Goal: Information Seeking & Learning: Understand process/instructions

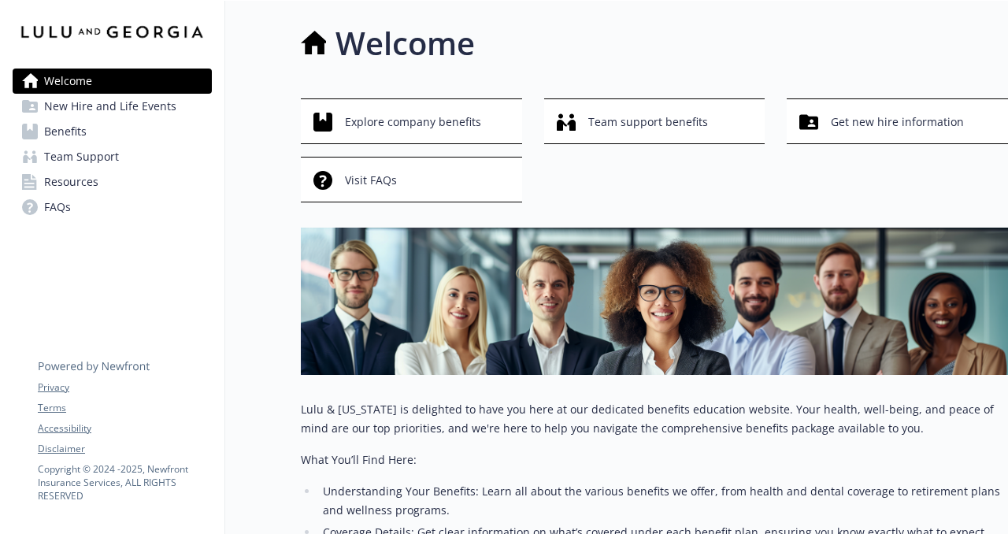
click at [83, 126] on span "Benefits" at bounding box center [65, 131] width 43 height 25
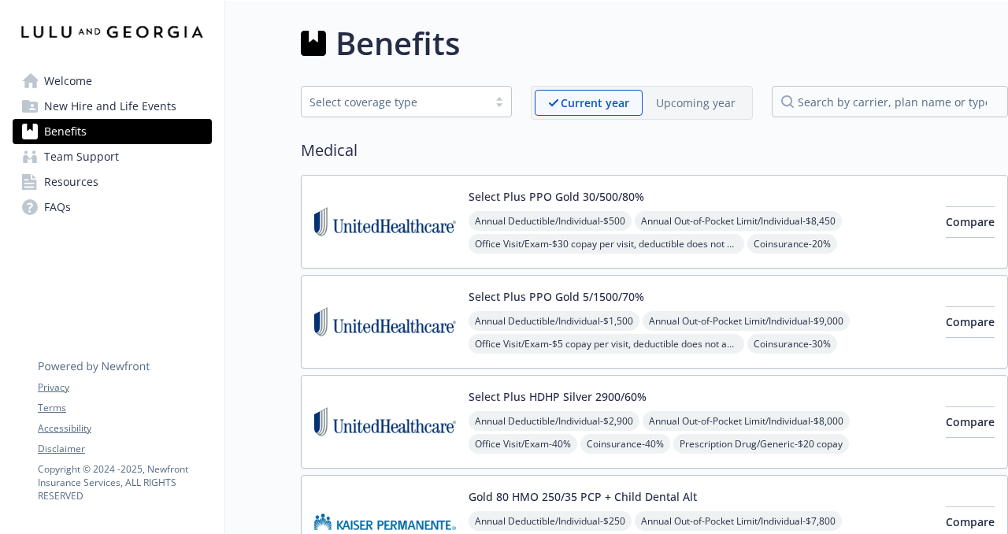
click at [80, 107] on span "New Hire and Life Events" at bounding box center [110, 106] width 132 height 25
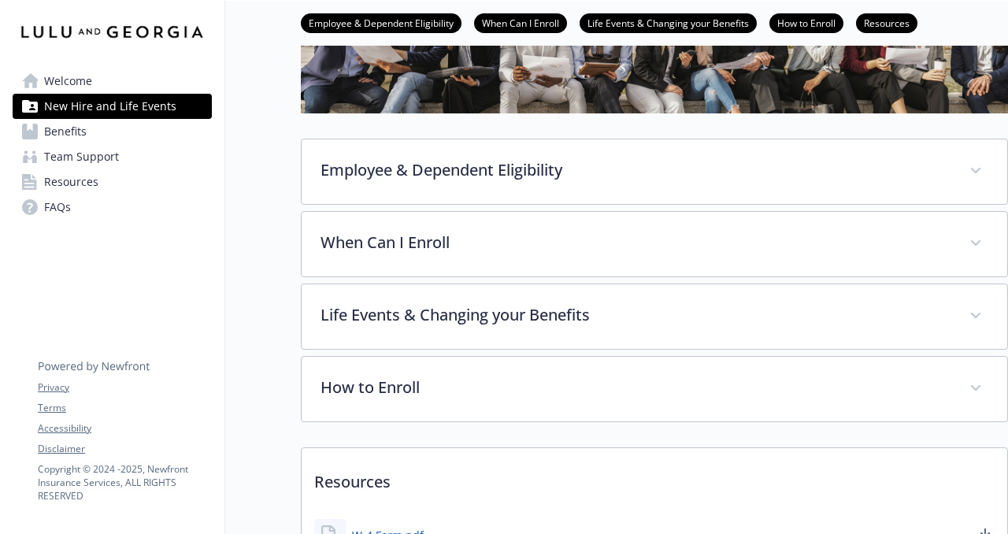
scroll to position [173, 0]
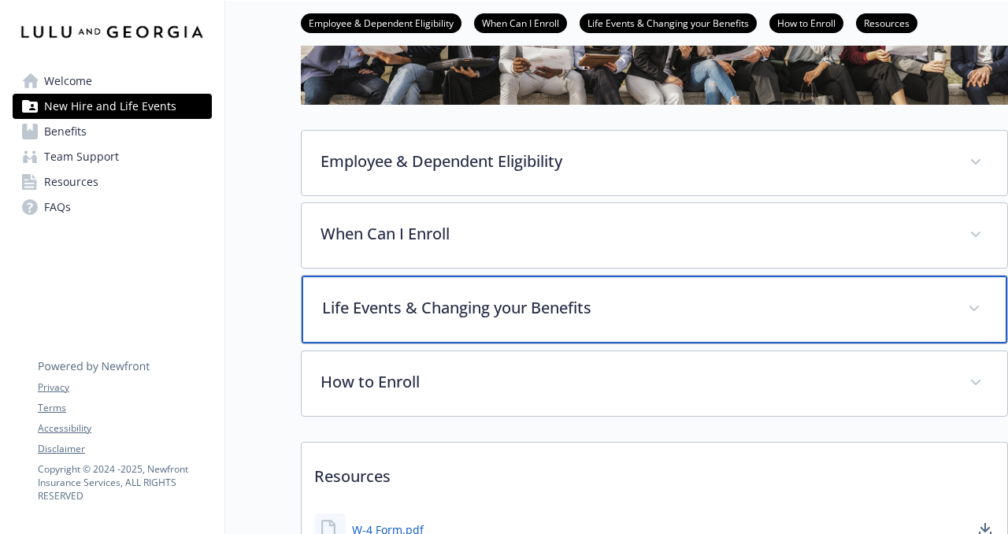
click at [631, 308] on p "Life Events & Changing your Benefits" at bounding box center [635, 308] width 627 height 24
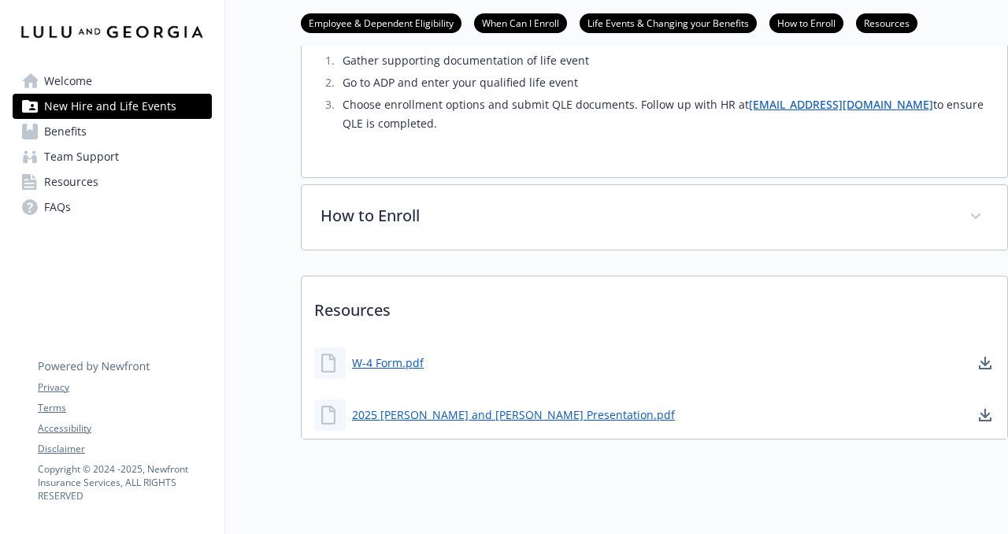
scroll to position [0, 0]
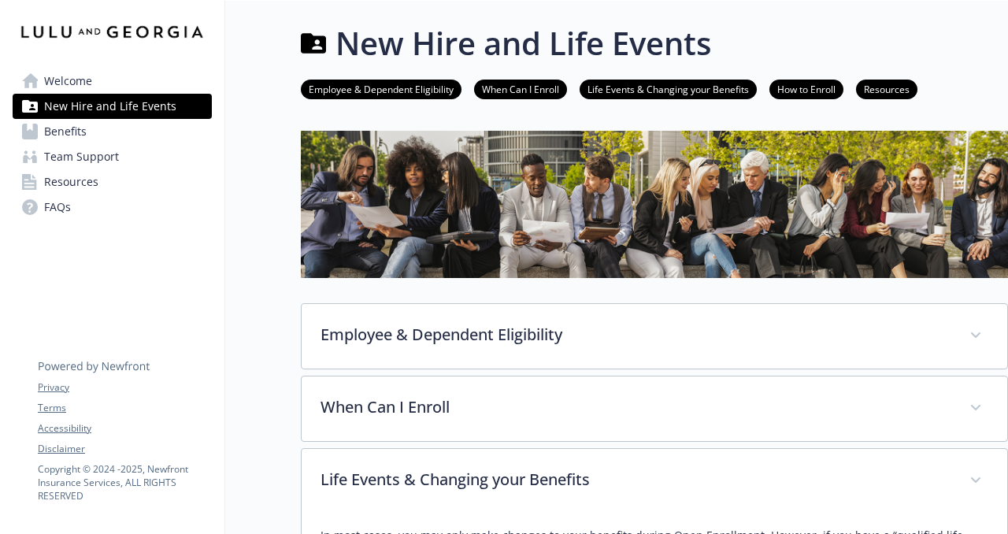
click at [83, 135] on span "Benefits" at bounding box center [65, 131] width 43 height 25
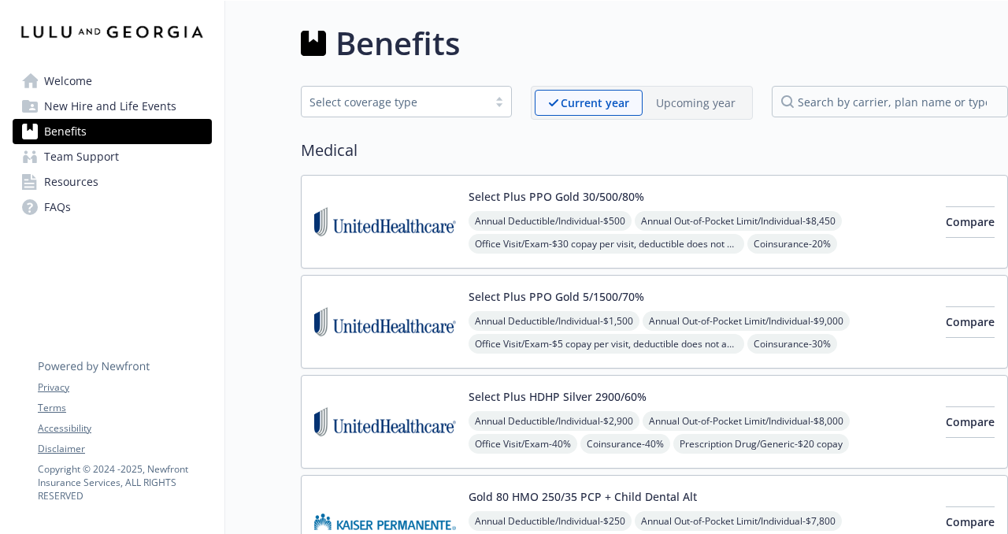
click at [73, 77] on span "Welcome" at bounding box center [68, 81] width 48 height 25
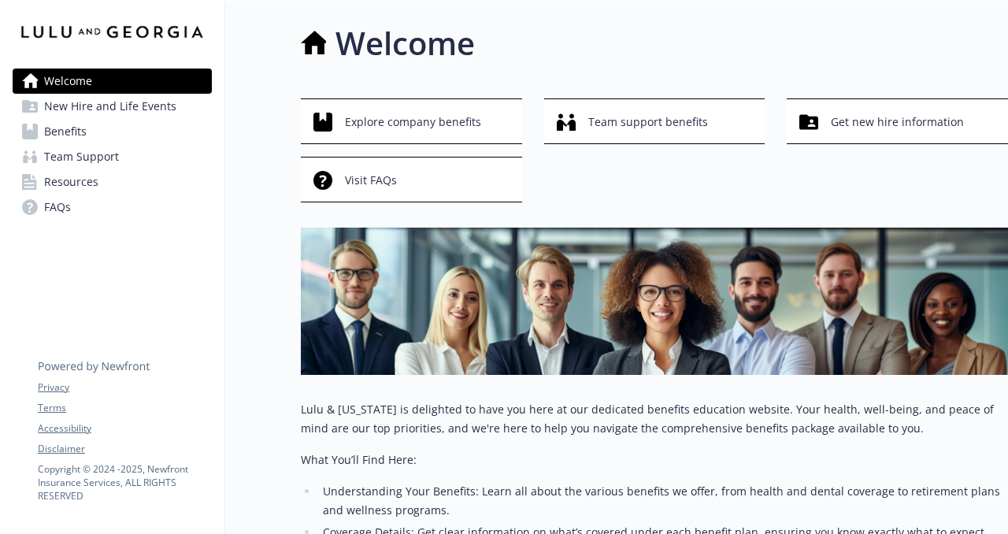
click at [83, 197] on link "FAQs" at bounding box center [112, 207] width 199 height 25
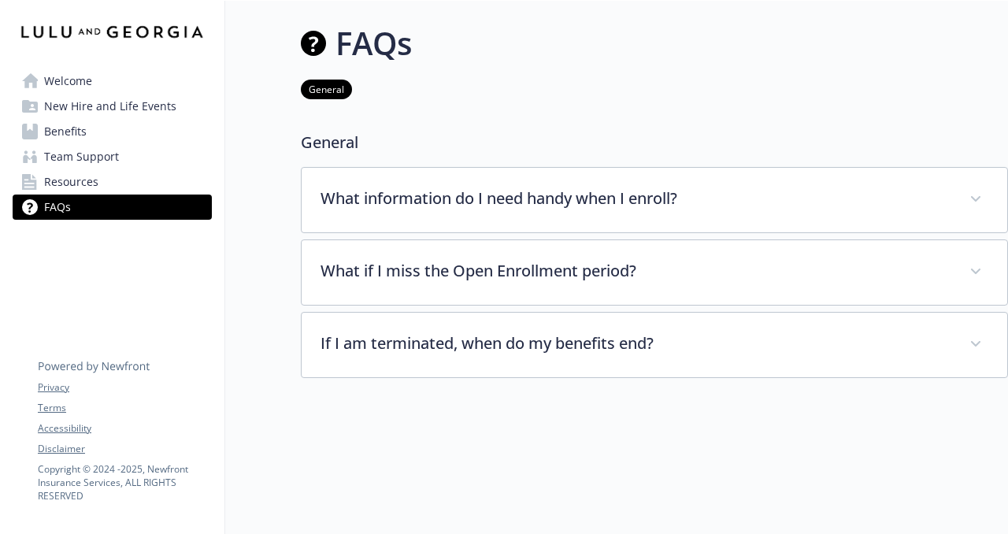
click at [117, 175] on link "Resources" at bounding box center [112, 181] width 199 height 25
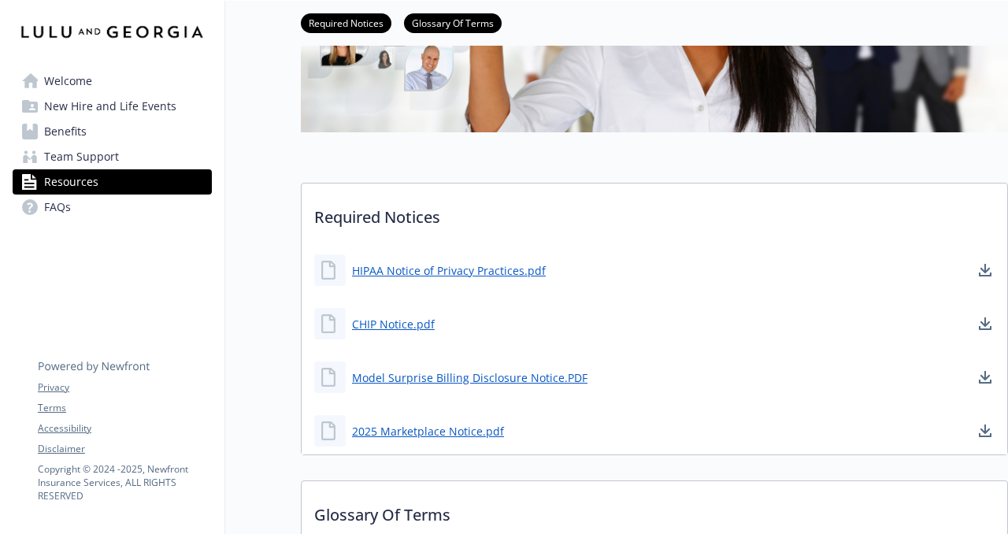
scroll to position [310, 0]
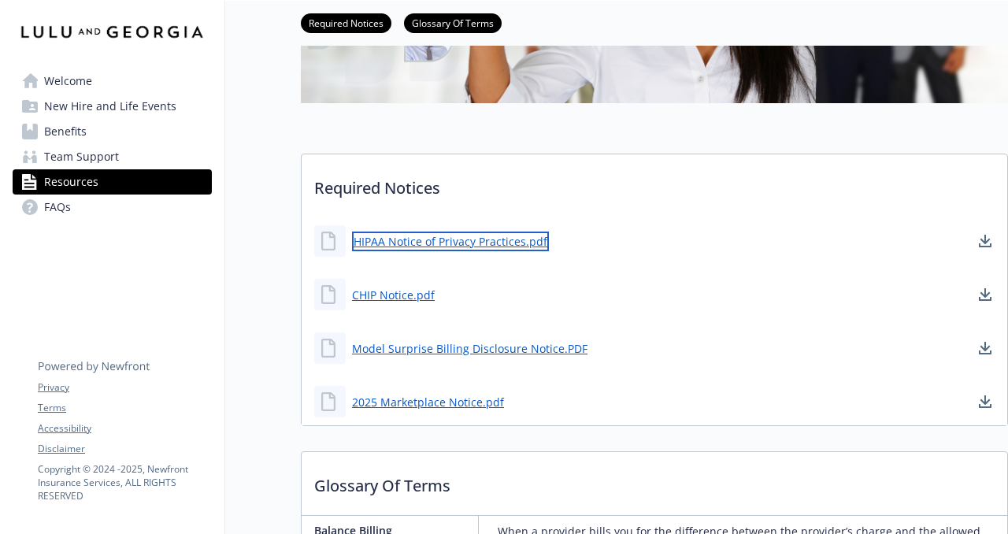
click at [472, 243] on link "HIPAA Notice of Privacy Practices.pdf" at bounding box center [450, 242] width 197 height 20
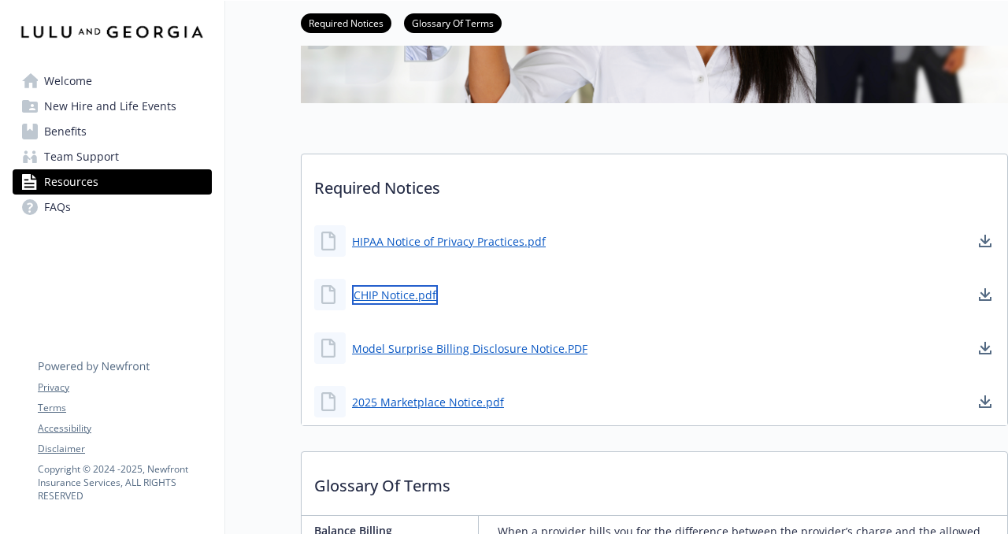
click at [369, 298] on link "CHIP Notice.pdf" at bounding box center [395, 295] width 86 height 20
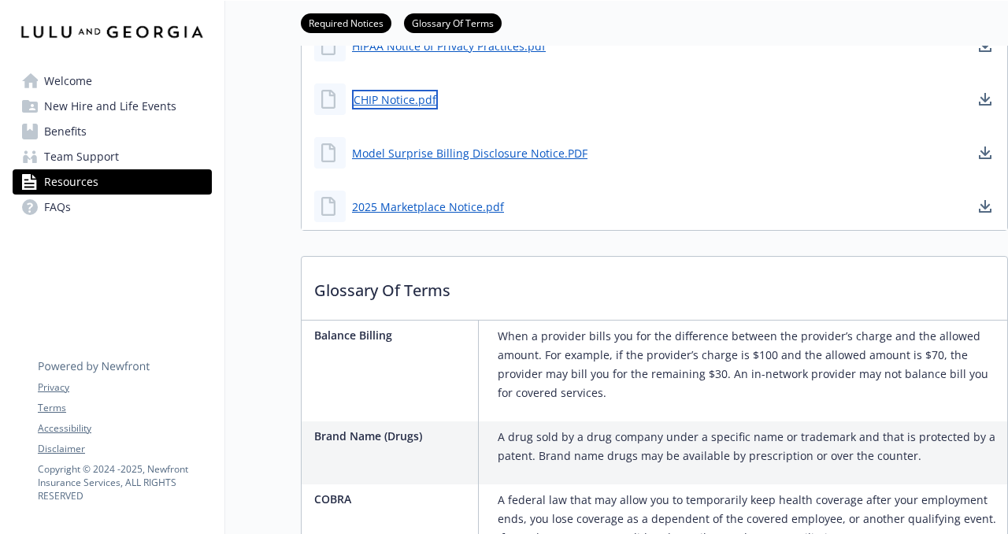
scroll to position [302, 0]
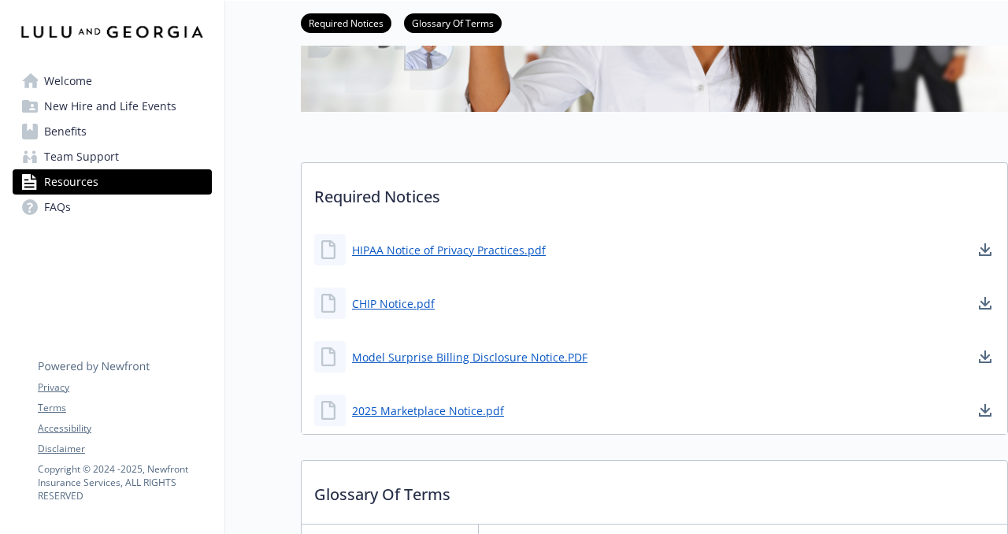
click at [69, 150] on span "Team Support" at bounding box center [81, 156] width 75 height 25
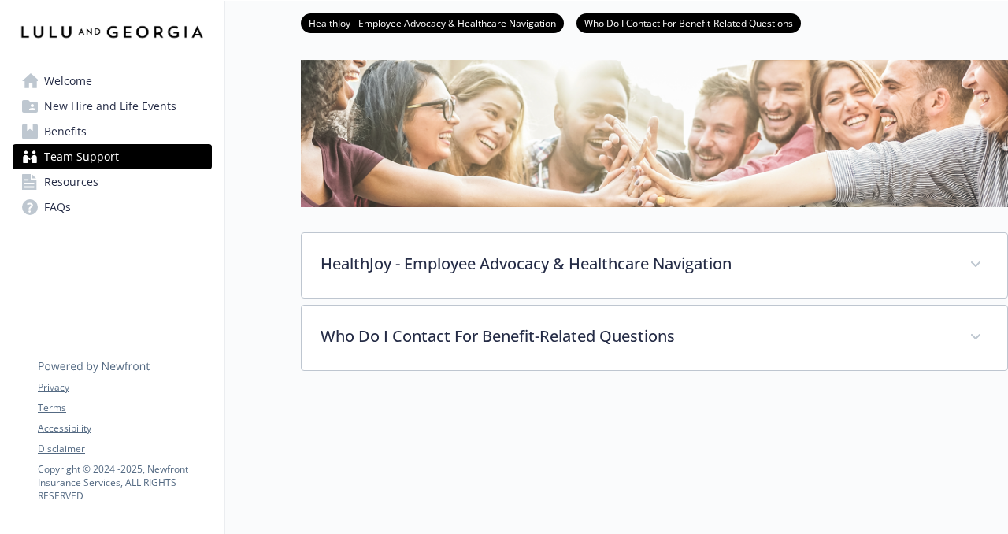
scroll to position [218, 0]
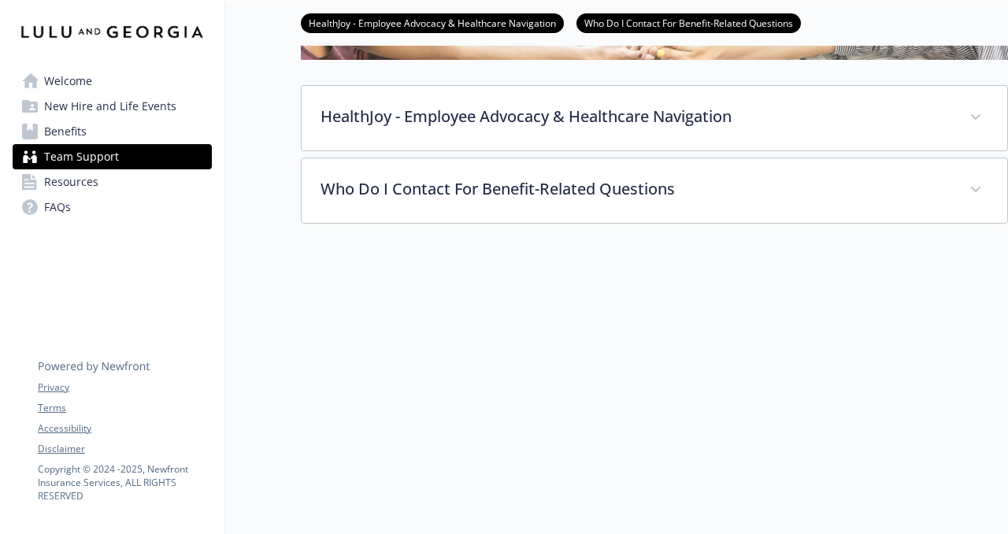
click at [92, 109] on span "New Hire and Life Events" at bounding box center [110, 106] width 132 height 25
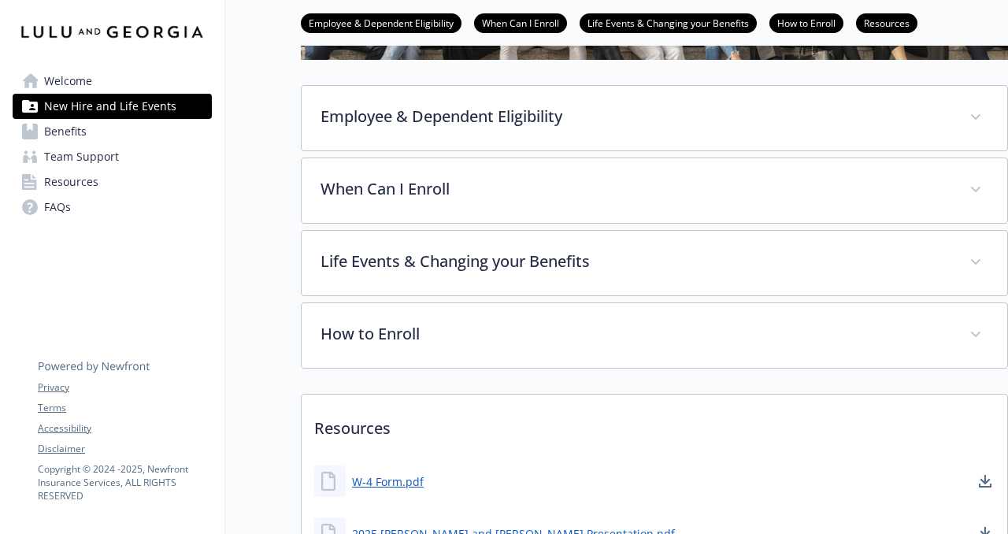
scroll to position [355, 0]
